Goal: Contribute content: Add original content to the website for others to see

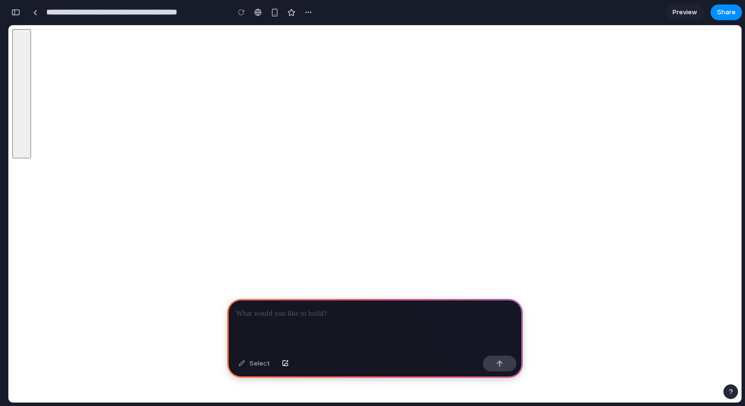
scroll to position [0, 9]
click at [32, 15] on link at bounding box center [35, 12] width 15 height 15
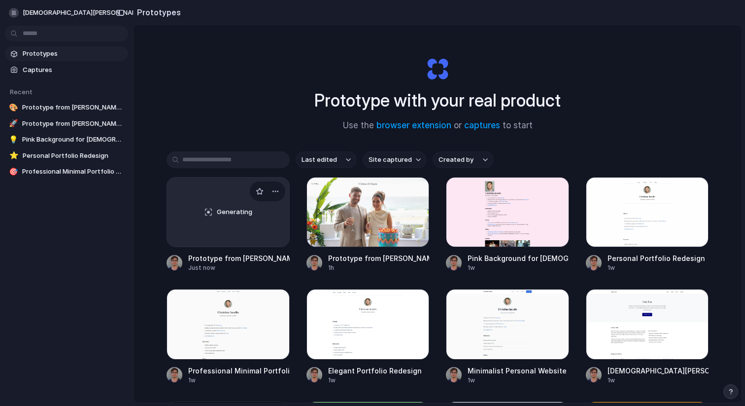
click at [193, 200] on div "Generating" at bounding box center [228, 211] width 122 height 69
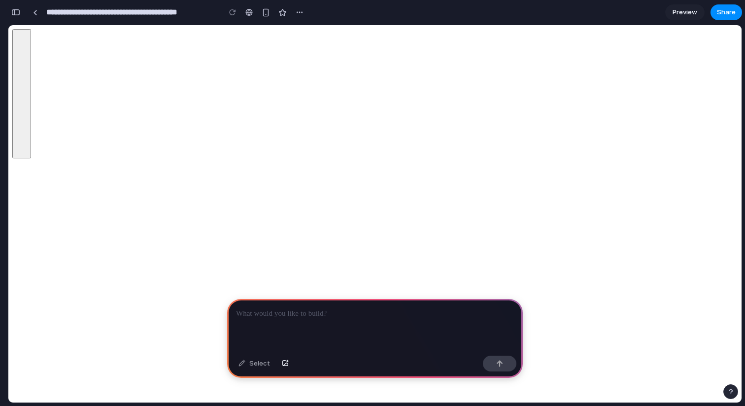
click at [42, 10] on div "**********" at bounding box center [167, 12] width 279 height 18
click at [38, 10] on link at bounding box center [35, 12] width 15 height 15
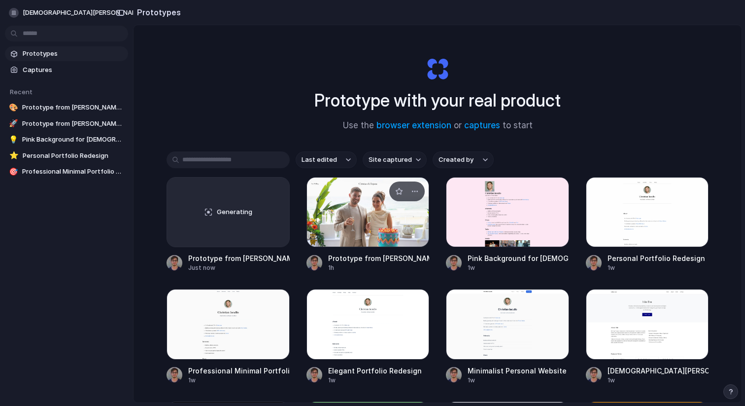
click at [393, 219] on div at bounding box center [368, 212] width 123 height 70
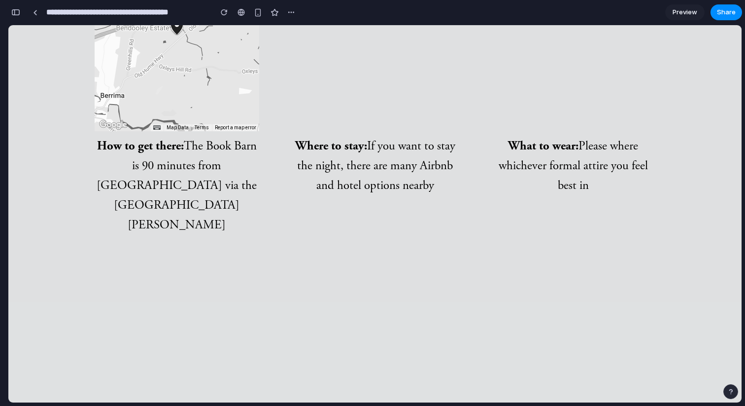
scroll to position [1301, 0]
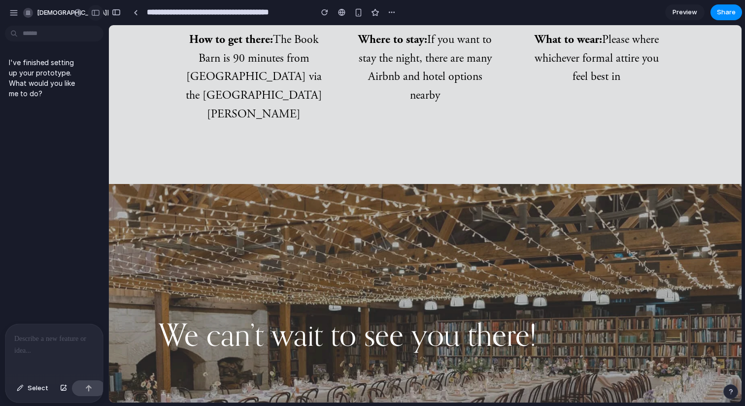
click at [95, 13] on div "button" at bounding box center [95, 12] width 9 height 7
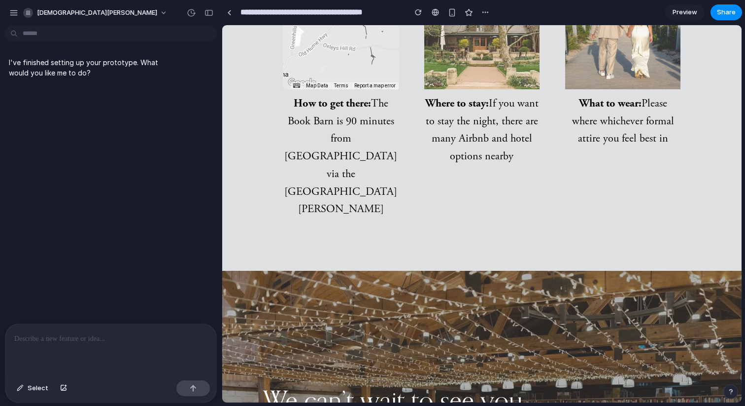
scroll to position [1129, 0]
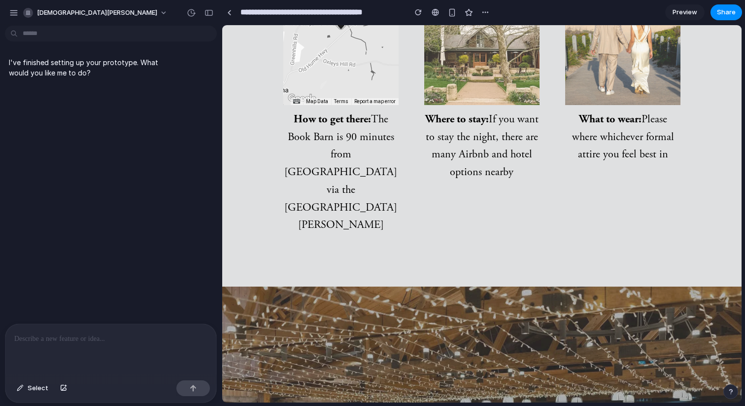
click at [24, 378] on div "Select" at bounding box center [110, 389] width 211 height 26
click at [32, 390] on span "Select" at bounding box center [38, 388] width 21 height 10
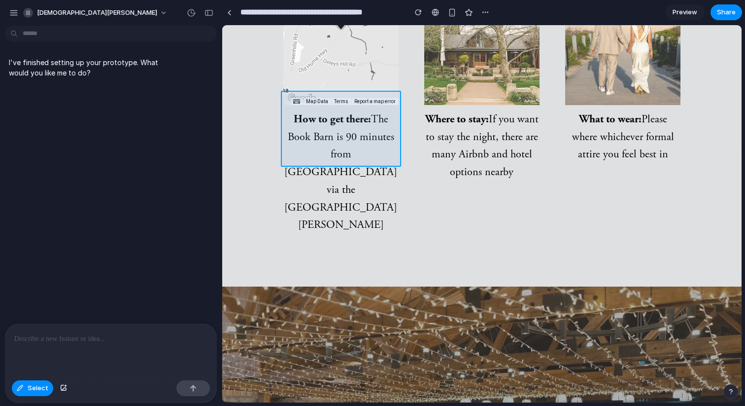
click at [367, 114] on div at bounding box center [482, 214] width 519 height 377
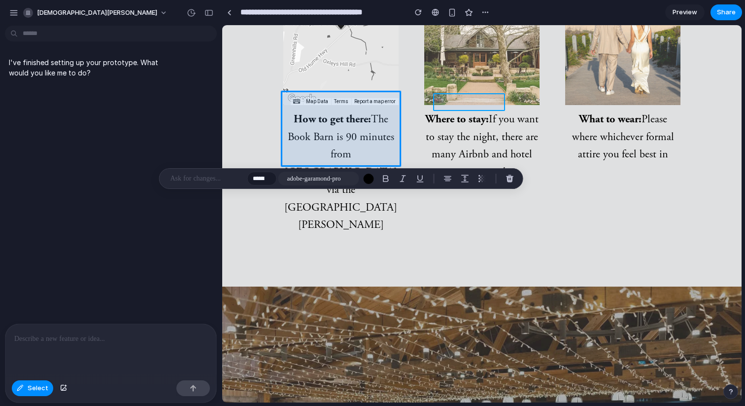
click at [496, 108] on div at bounding box center [482, 214] width 519 height 377
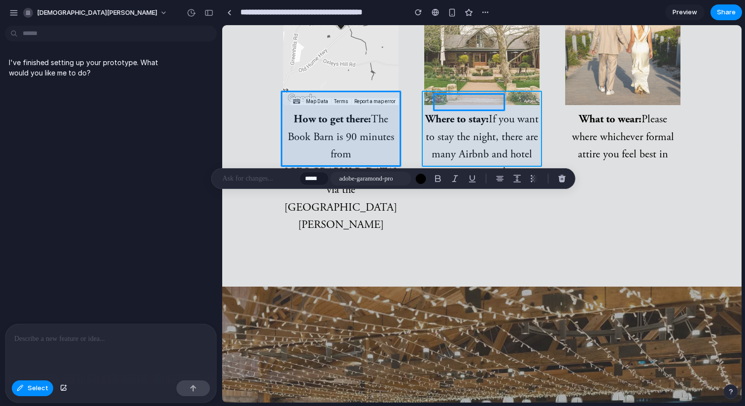
click at [511, 121] on div at bounding box center [482, 214] width 519 height 377
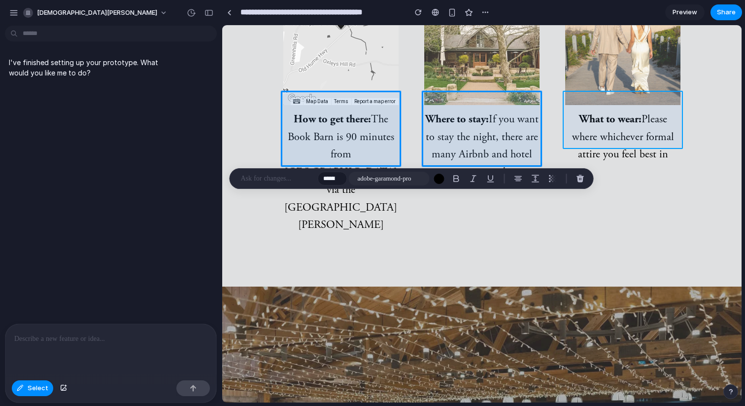
click at [613, 114] on div at bounding box center [482, 214] width 519 height 377
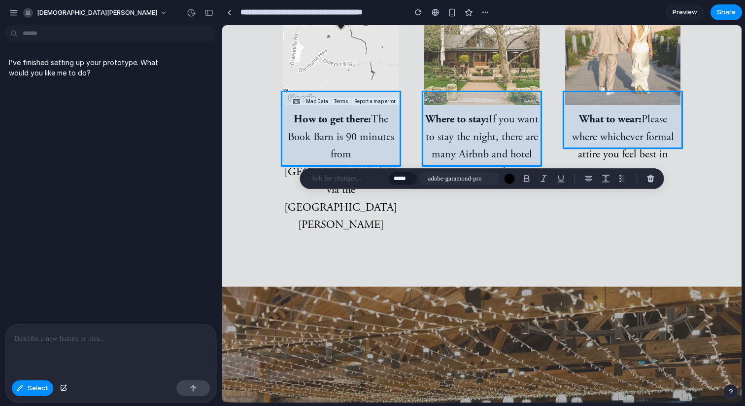
click at [351, 180] on p at bounding box center [348, 179] width 73 height 12
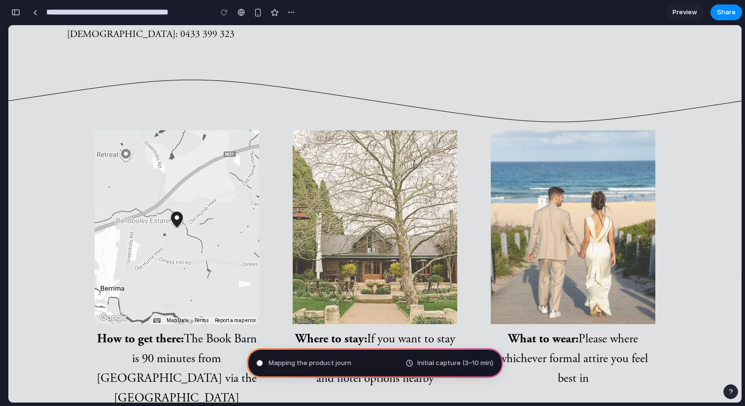
type input "**********"
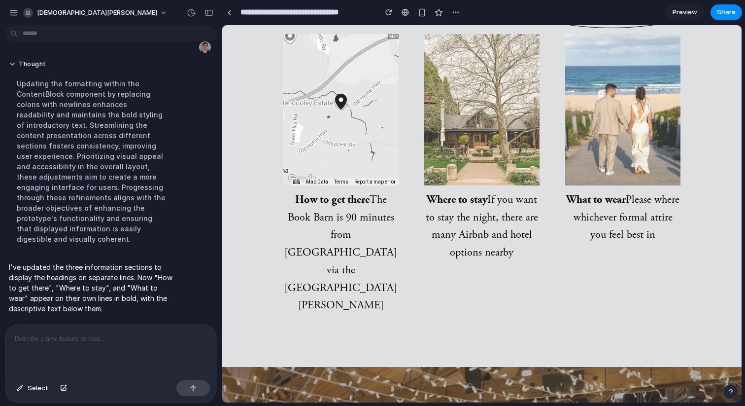
scroll to position [1252, 0]
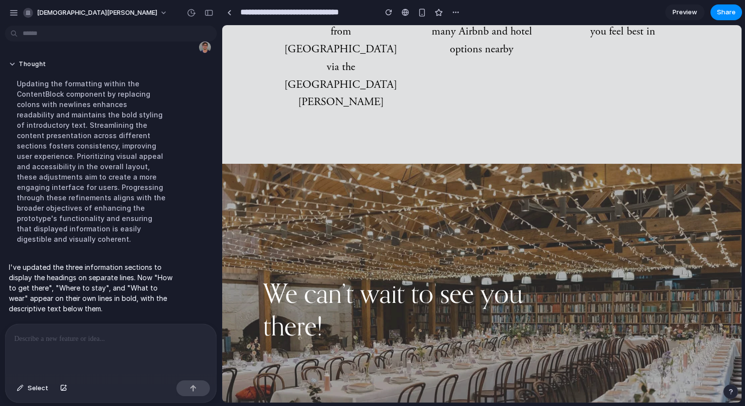
click at [122, 342] on p at bounding box center [110, 339] width 193 height 12
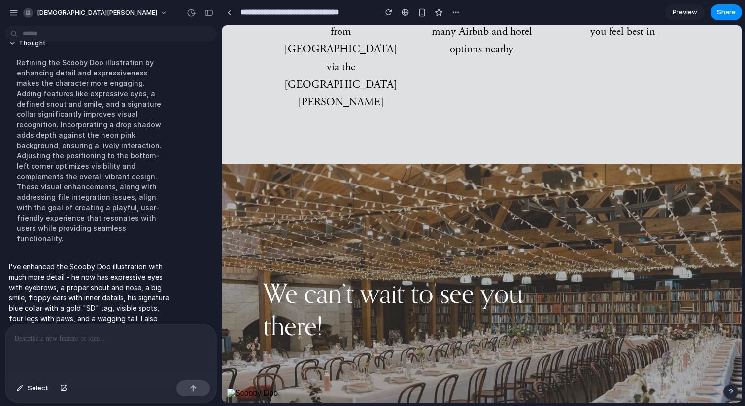
click at [232, 389] on div "We can’t wait to see you there!" at bounding box center [482, 309] width 520 height 291
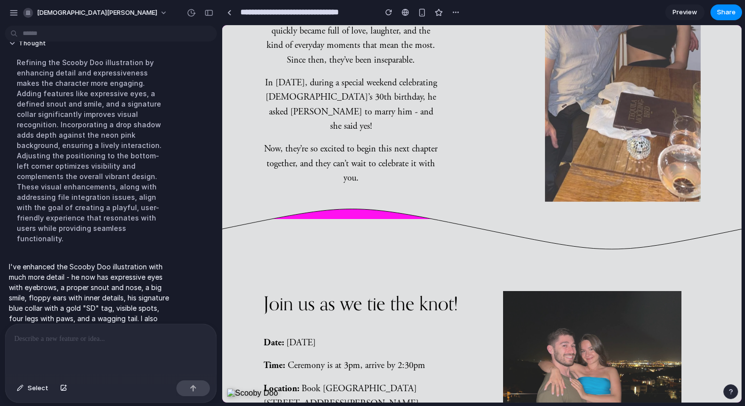
scroll to position [241, 0]
